Goal: Complete application form

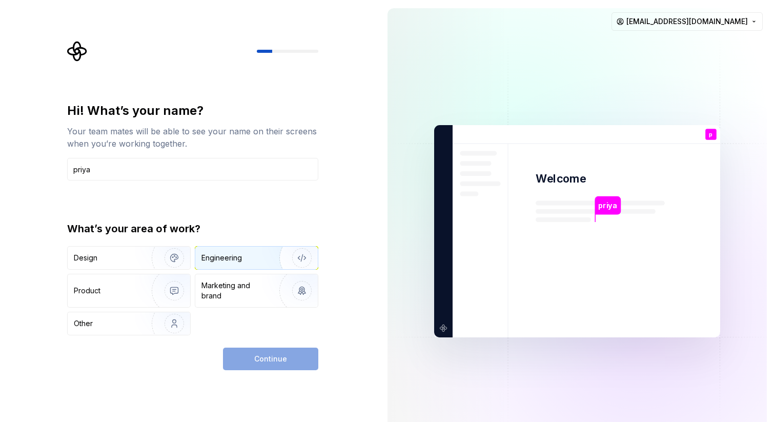
type input "priya"
click at [231, 259] on div "Engineering" at bounding box center [221, 258] width 40 height 10
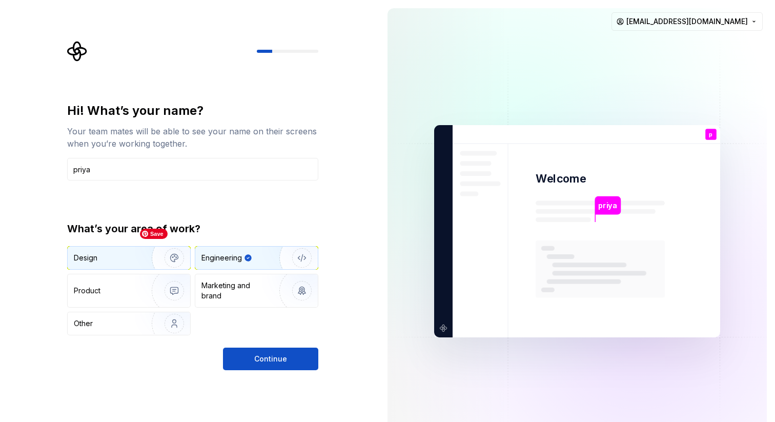
click at [125, 265] on div "Design" at bounding box center [129, 257] width 122 height 23
click at [223, 254] on div "Engineering" at bounding box center [221, 258] width 40 height 10
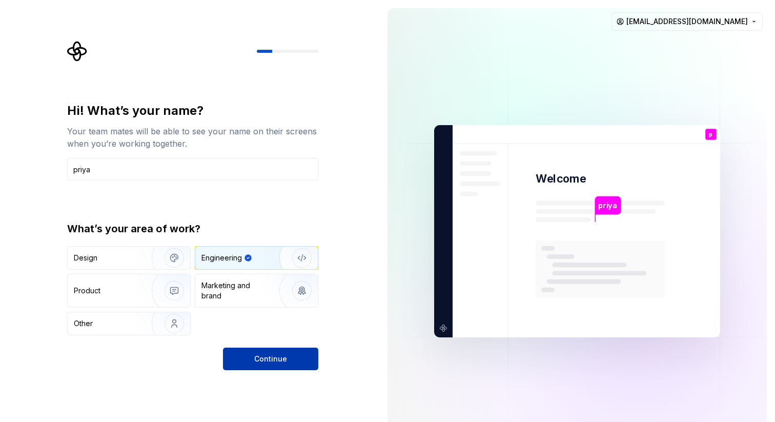
click at [263, 357] on span "Continue" at bounding box center [270, 359] width 33 height 10
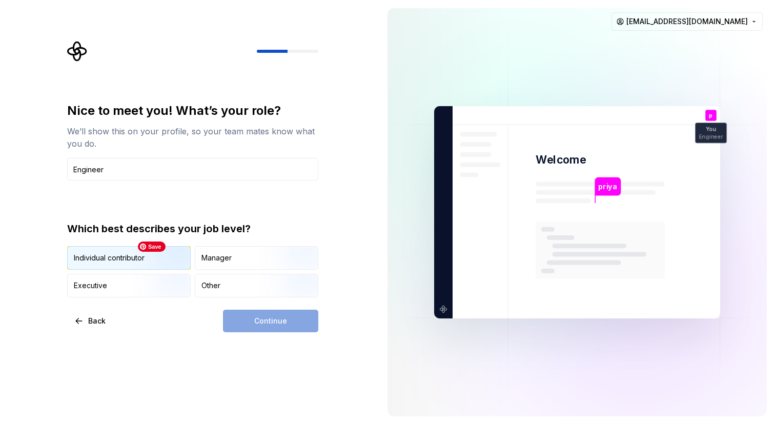
type input "Engineer"
click at [166, 263] on img "button" at bounding box center [166, 270] width 66 height 69
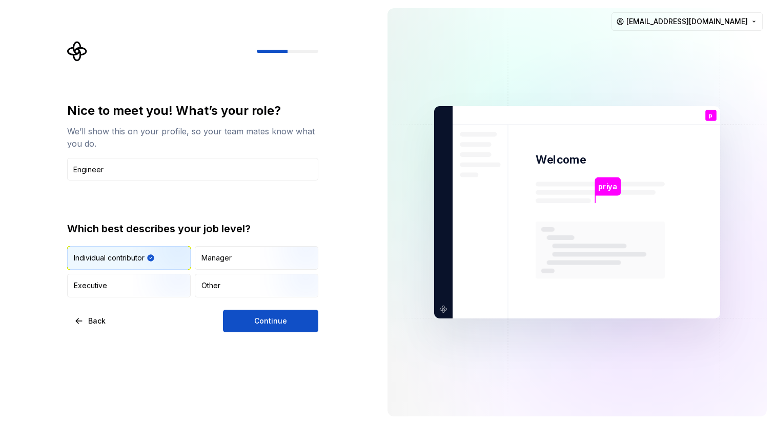
click at [148, 300] on div "Nice to meet you! What’s your role? We’ll show this on your profile, so your te…" at bounding box center [192, 217] width 251 height 230
click at [149, 293] on img "button" at bounding box center [166, 298] width 66 height 69
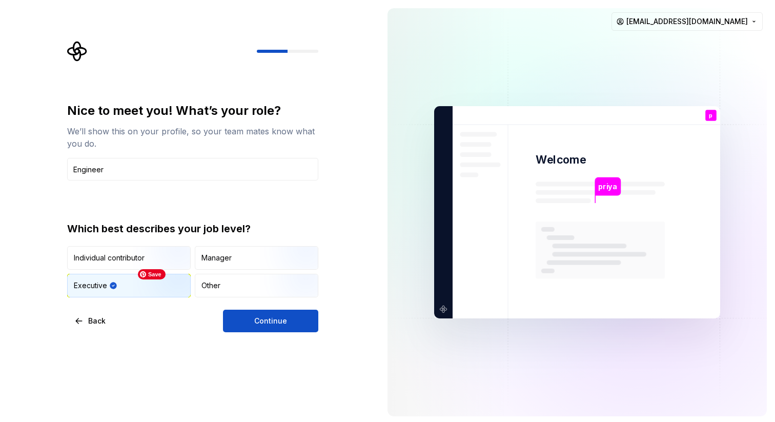
click at [264, 337] on div "Nice to meet you! What’s your role? We’ll show this on your profile, so your te…" at bounding box center [189, 212] width 379 height 424
click at [265, 318] on span "Continue" at bounding box center [270, 321] width 33 height 10
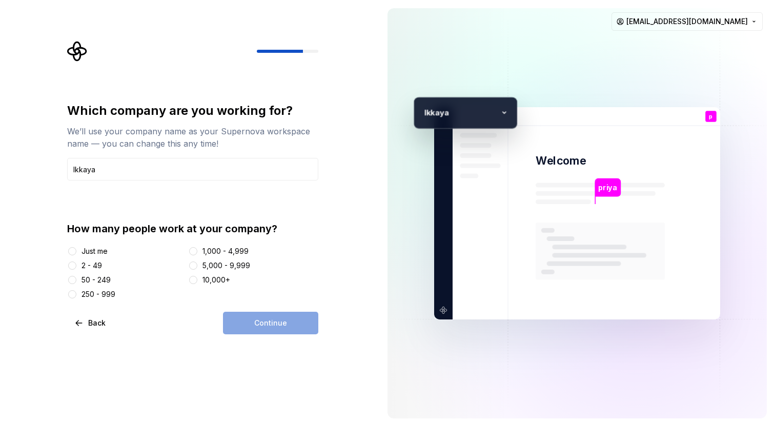
type input "Ikkaya"
click at [95, 264] on div "2 - 49" at bounding box center [91, 265] width 20 height 10
click at [76, 264] on button "2 - 49" at bounding box center [72, 265] width 8 height 8
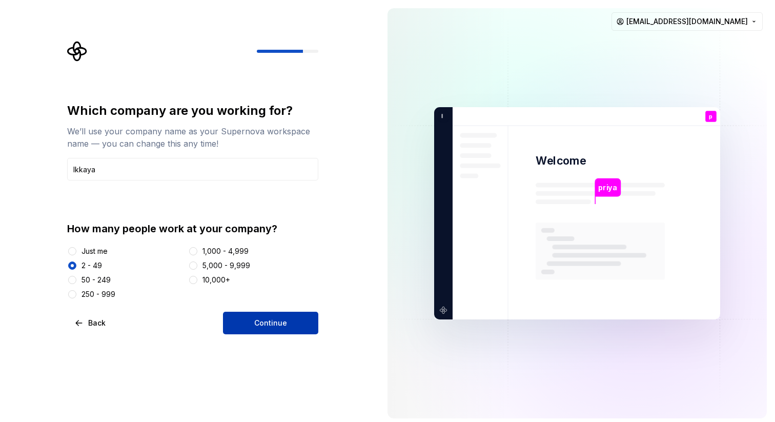
click at [291, 313] on button "Continue" at bounding box center [270, 323] width 95 height 23
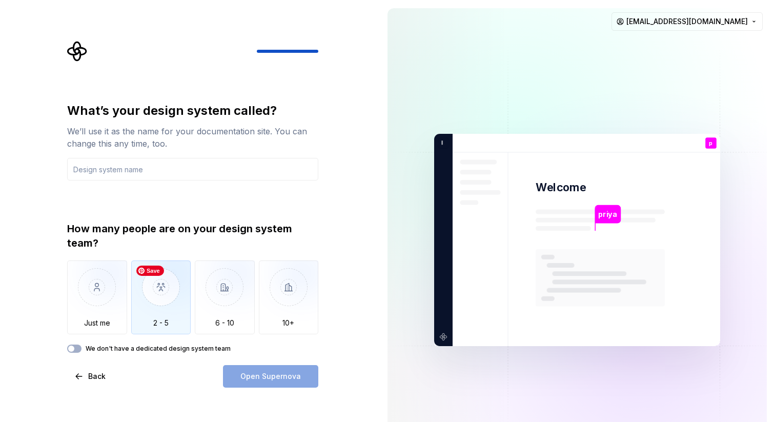
click at [162, 291] on img "button" at bounding box center [161, 294] width 60 height 69
click at [136, 166] on input "text" at bounding box center [192, 169] width 251 height 23
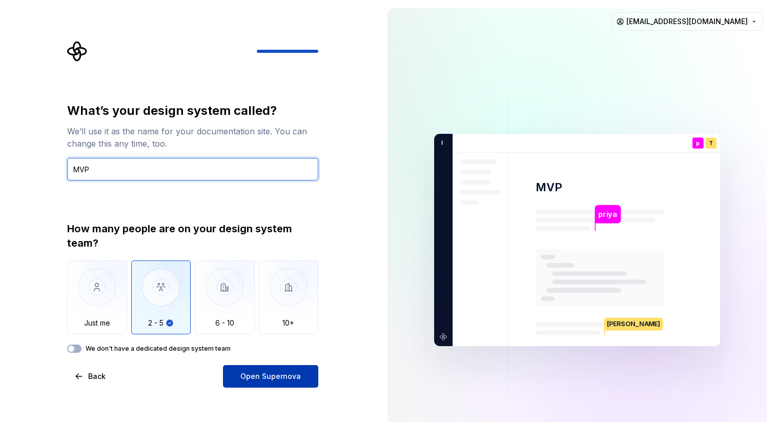
type input "MVP"
click at [274, 381] on span "Open Supernova" at bounding box center [270, 376] width 60 height 10
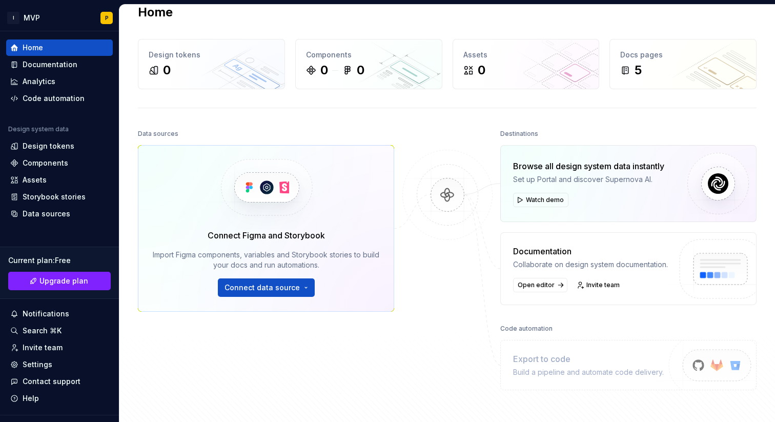
scroll to position [28, 0]
